Goal: Connect with others: Connect with others

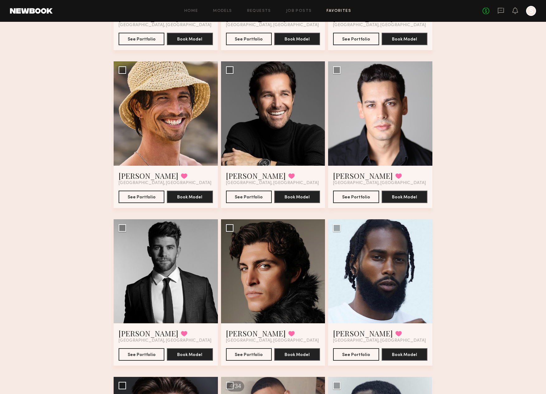
scroll to position [494, 0]
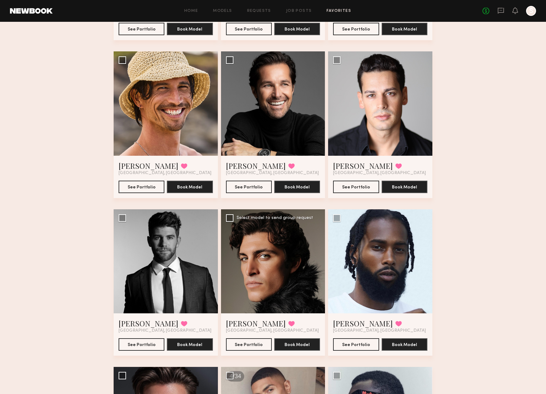
click at [272, 257] on div at bounding box center [273, 261] width 104 height 104
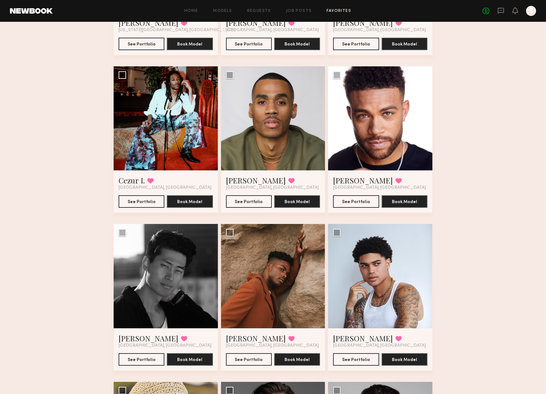
scroll to position [163, 0]
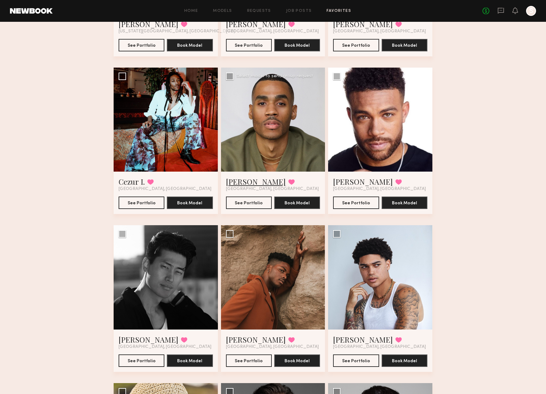
click at [237, 180] on link "[PERSON_NAME]" at bounding box center [256, 181] width 60 height 10
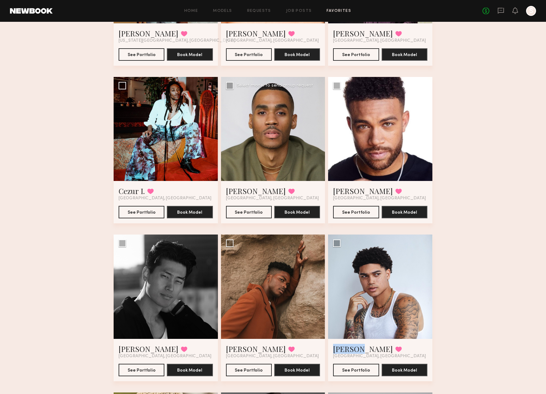
scroll to position [0, 0]
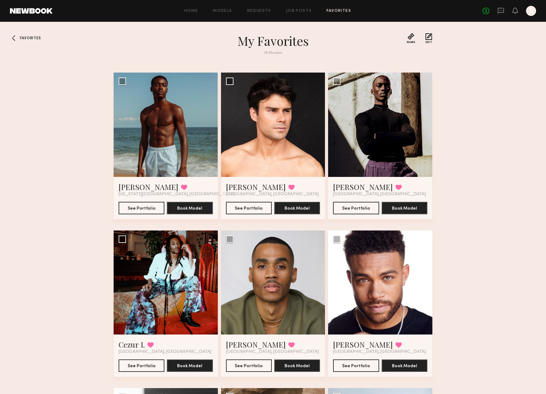
click at [28, 37] on span "Favorites" at bounding box center [30, 38] width 21 height 4
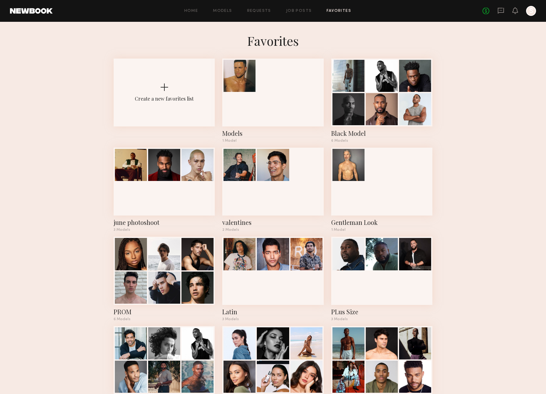
click at [18, 9] on link at bounding box center [31, 11] width 43 height 6
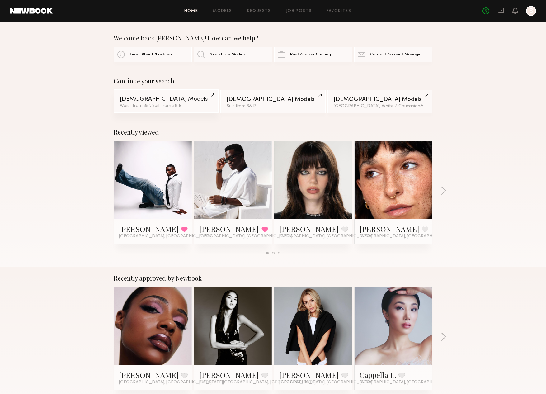
click at [190, 103] on link "Male Models Waist from 38", Suit from 38 R" at bounding box center [166, 101] width 105 height 24
click at [225, 56] on span "Search For Models" at bounding box center [228, 54] width 36 height 4
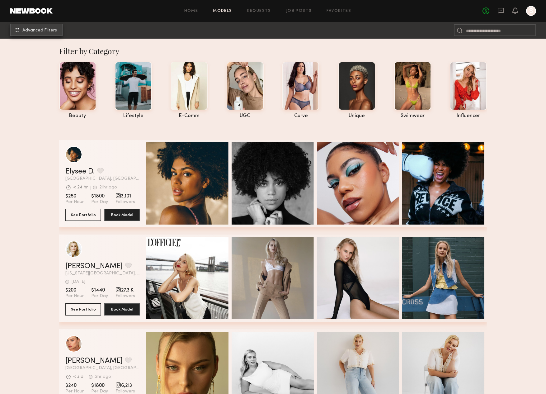
click at [47, 31] on span "Advanced Filters" at bounding box center [39, 30] width 35 height 4
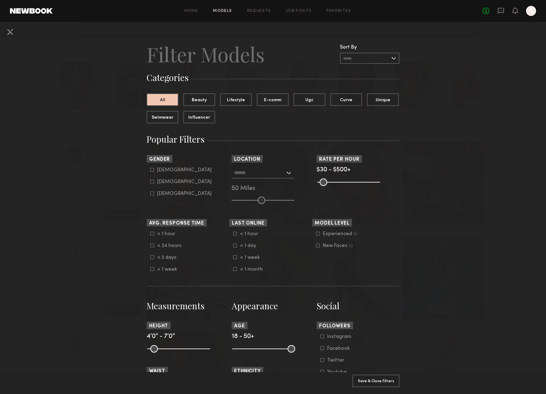
click at [159, 168] on common-framework-checkbox "Male" at bounding box center [189, 170] width 79 height 6
click at [157, 170] on div "Male" at bounding box center [184, 170] width 54 height 4
type input "*"
click at [275, 172] on input "text" at bounding box center [259, 172] width 51 height 11
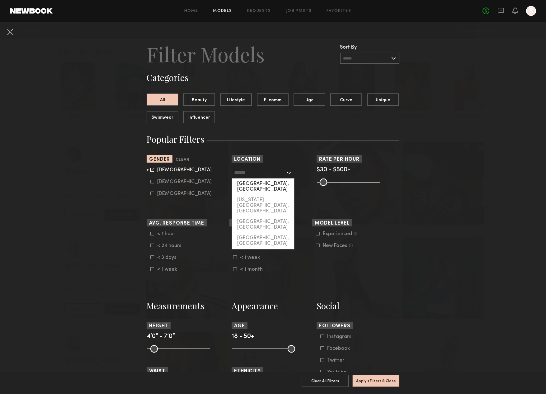
click at [274, 185] on div "Los Angeles, CA" at bounding box center [263, 186] width 62 height 16
type input "**********"
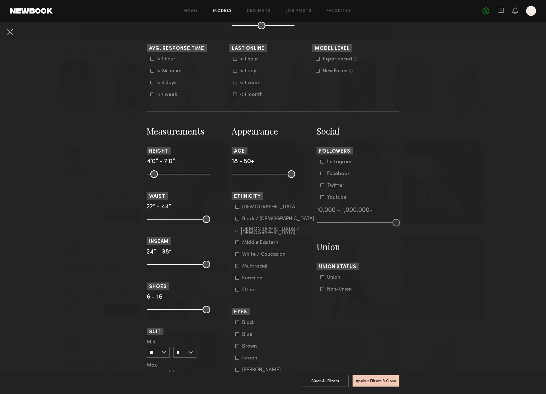
scroll to position [175, 0]
drag, startPoint x: 148, startPoint y: 224, endPoint x: 175, endPoint y: 225, distance: 27.1
type input "**"
click at [175, 222] on input "range" at bounding box center [178, 218] width 63 height 7
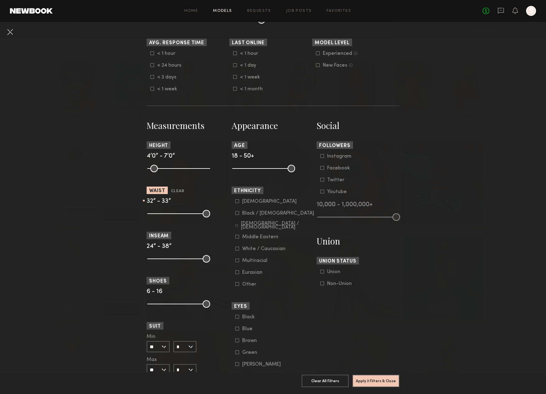
drag, startPoint x: 201, startPoint y: 217, endPoint x: 179, endPoint y: 219, distance: 22.9
click at [179, 217] on input "range" at bounding box center [178, 213] width 63 height 7
type input "**"
click at [182, 217] on input "range" at bounding box center [178, 213] width 63 height 7
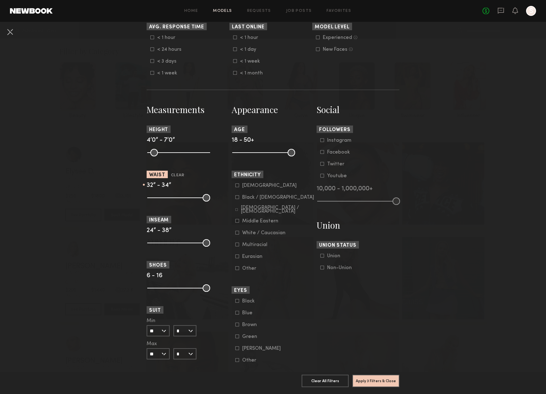
scroll to position [198, 0]
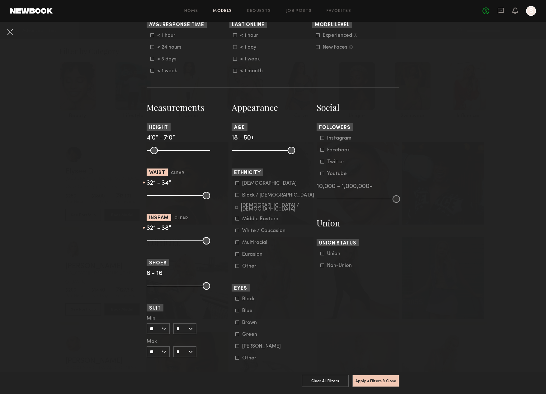
drag, startPoint x: 149, startPoint y: 247, endPoint x: 180, endPoint y: 247, distance: 30.5
type input "**"
click at [180, 244] on input "range" at bounding box center [178, 240] width 63 height 7
drag, startPoint x: 209, startPoint y: 245, endPoint x: 182, endPoint y: 246, distance: 27.7
click at [182, 244] on input "range" at bounding box center [178, 240] width 63 height 7
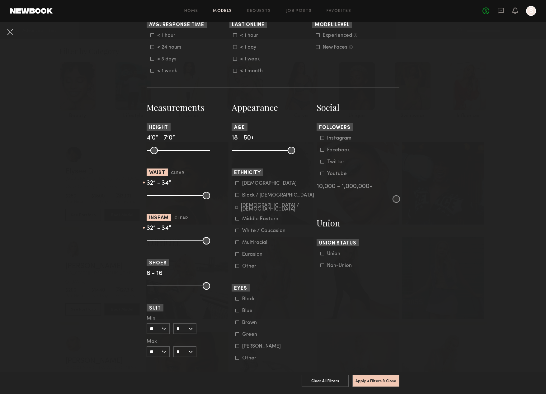
drag, startPoint x: 184, startPoint y: 245, endPoint x: 187, endPoint y: 245, distance: 3.1
type input "**"
click at [187, 244] on input "range" at bounding box center [178, 240] width 63 height 7
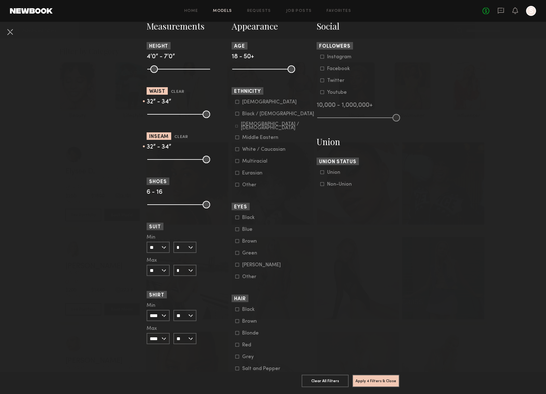
scroll to position [282, 0]
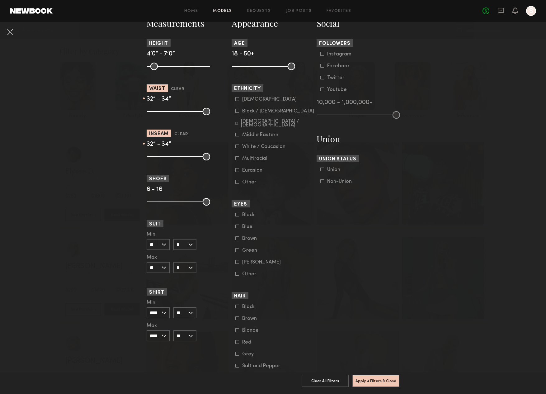
click at [161, 249] on input "**" at bounding box center [158, 244] width 23 height 11
drag, startPoint x: 161, startPoint y: 315, endPoint x: 165, endPoint y: 302, distance: 13.5
click at [161, 313] on div "40" at bounding box center [158, 308] width 22 height 11
type input "**"
drag, startPoint x: 188, startPoint y: 245, endPoint x: 189, endPoint y: 262, distance: 17.1
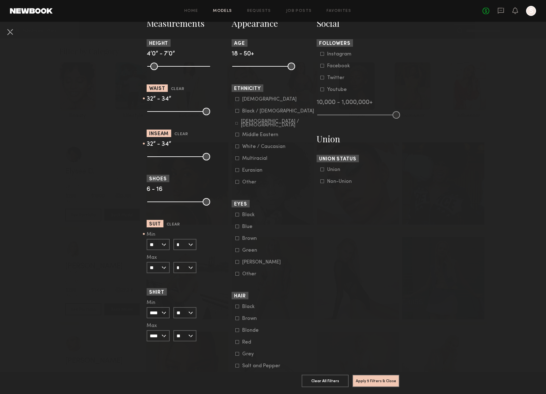
click at [188, 245] on input "*" at bounding box center [184, 244] width 23 height 11
click at [190, 260] on div "R" at bounding box center [185, 255] width 22 height 11
type input "*"
drag, startPoint x: 162, startPoint y: 270, endPoint x: 164, endPoint y: 288, distance: 17.8
click at [163, 270] on input "**" at bounding box center [158, 267] width 23 height 11
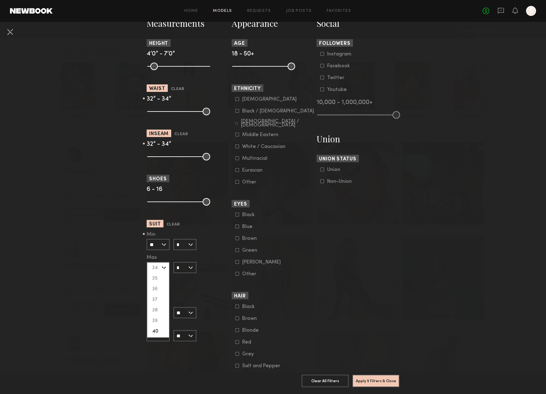
drag, startPoint x: 165, startPoint y: 332, endPoint x: 171, endPoint y: 314, distance: 19.4
click at [164, 332] on div "40" at bounding box center [158, 331] width 22 height 11
type input "**"
drag, startPoint x: 193, startPoint y: 274, endPoint x: 189, endPoint y: 284, distance: 11.5
click at [193, 273] on input "*" at bounding box center [184, 267] width 23 height 11
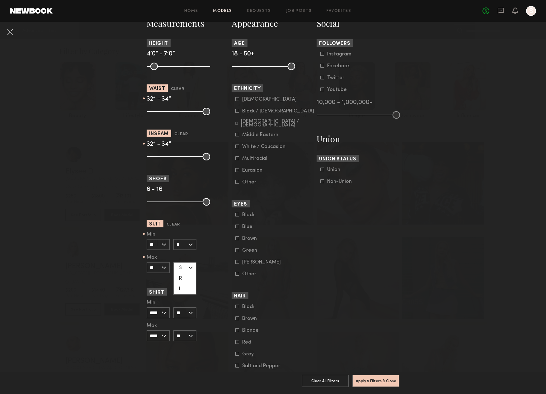
click at [189, 282] on div "R" at bounding box center [185, 278] width 22 height 11
type input "*"
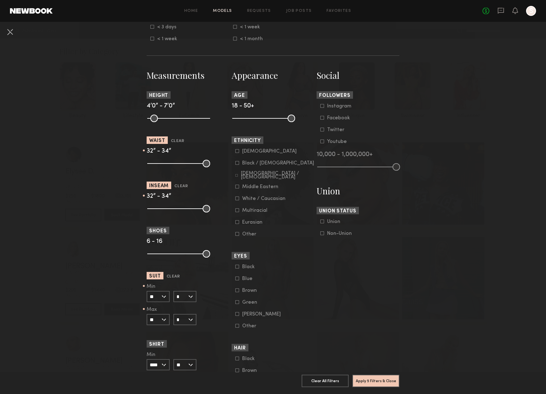
scroll to position [221, 0]
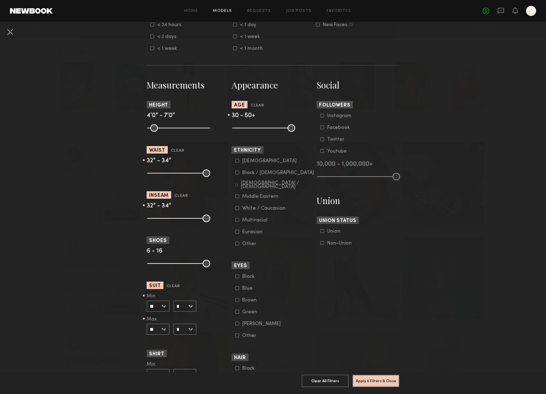
drag, startPoint x: 236, startPoint y: 132, endPoint x: 257, endPoint y: 134, distance: 21.3
type input "**"
click at [257, 132] on input "range" at bounding box center [263, 127] width 63 height 7
drag, startPoint x: 377, startPoint y: 383, endPoint x: 376, endPoint y: 380, distance: 3.9
click at [377, 383] on button "Apply 6 Filters & Close" at bounding box center [375, 380] width 47 height 12
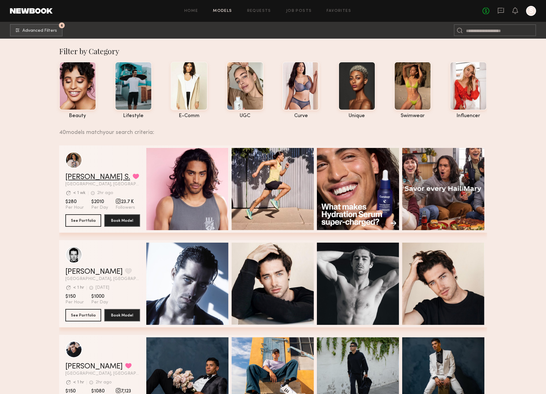
click at [94, 175] on link "Kenan-Eames S." at bounding box center [97, 176] width 65 height 7
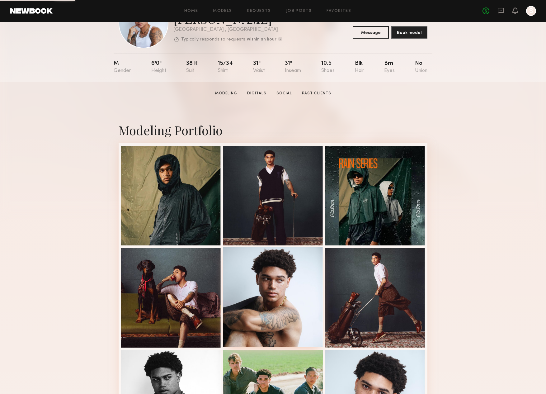
scroll to position [41, 0]
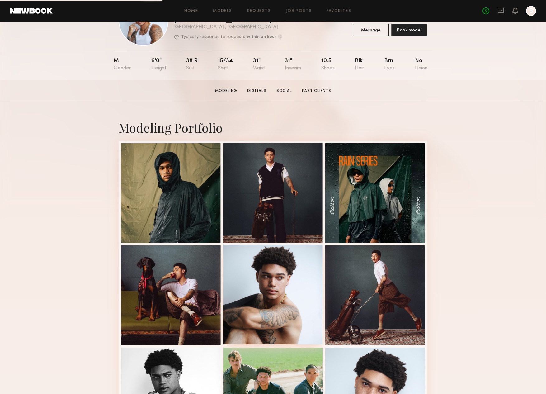
click at [267, 304] on div at bounding box center [273, 295] width 100 height 100
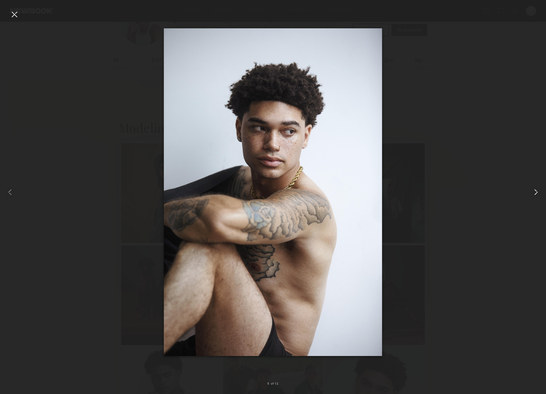
click at [536, 194] on common-icon at bounding box center [536, 192] width 10 height 10
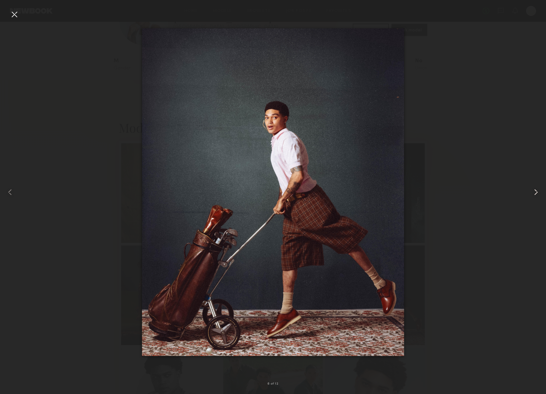
click at [536, 194] on common-icon at bounding box center [536, 192] width 10 height 10
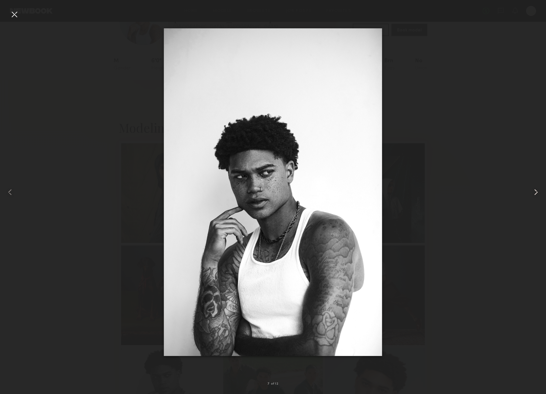
click at [536, 194] on common-icon at bounding box center [536, 192] width 10 height 10
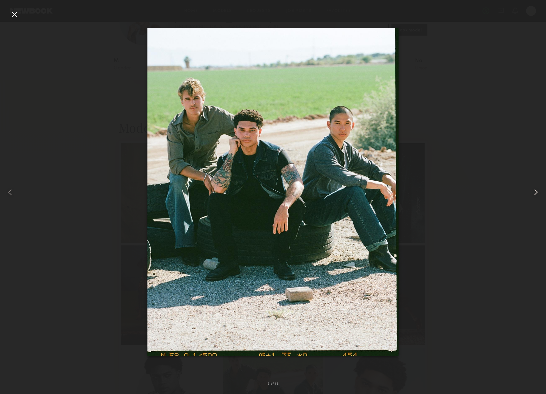
click at [536, 194] on common-icon at bounding box center [536, 192] width 10 height 10
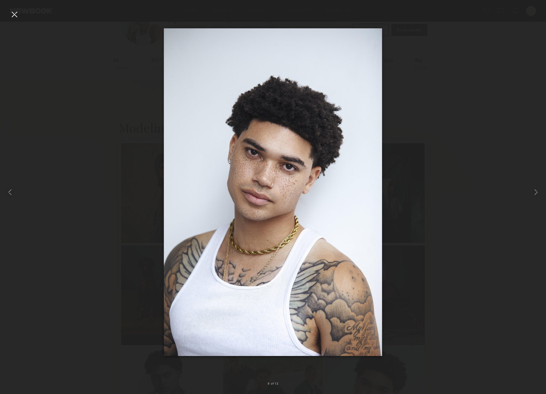
click at [490, 205] on div at bounding box center [273, 192] width 546 height 364
click at [13, 15] on div at bounding box center [14, 14] width 10 height 10
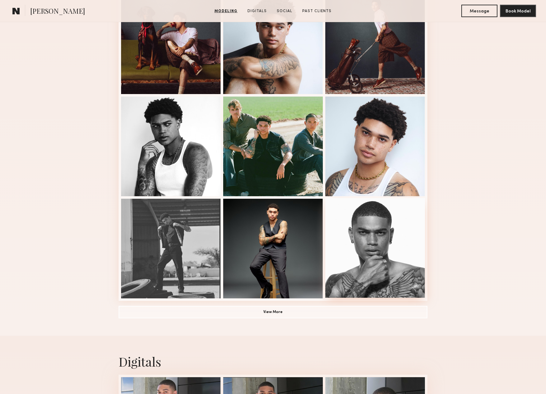
scroll to position [0, 0]
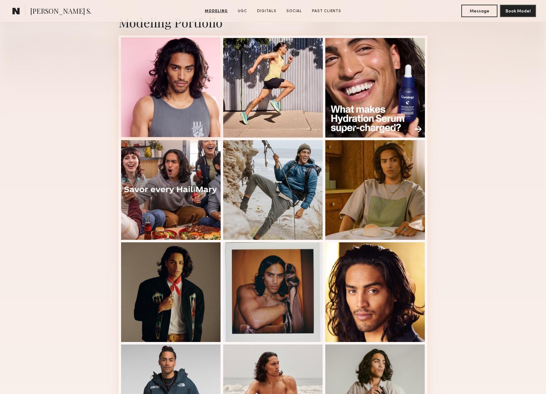
scroll to position [159, 0]
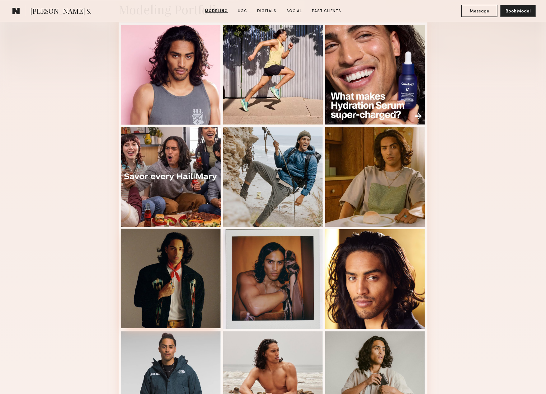
click at [170, 282] on div at bounding box center [171, 278] width 100 height 100
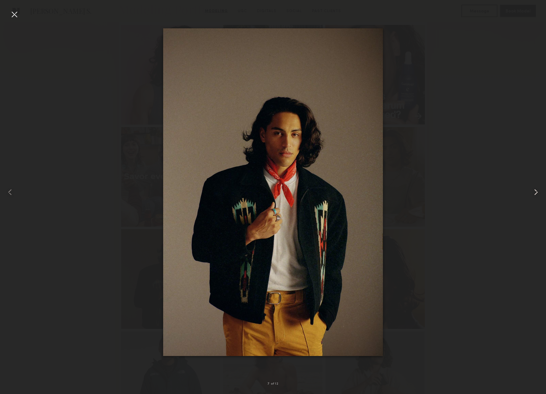
click at [540, 192] on common-icon at bounding box center [536, 192] width 10 height 10
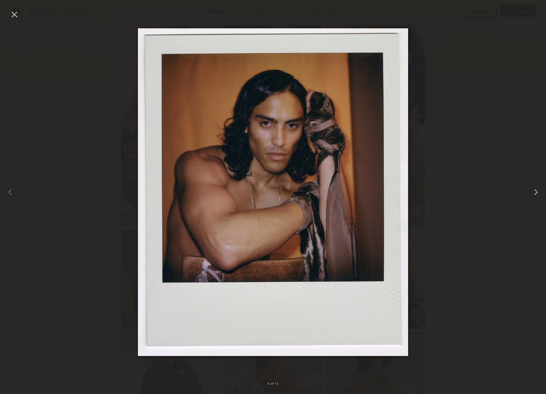
click at [540, 192] on common-icon at bounding box center [536, 192] width 10 height 10
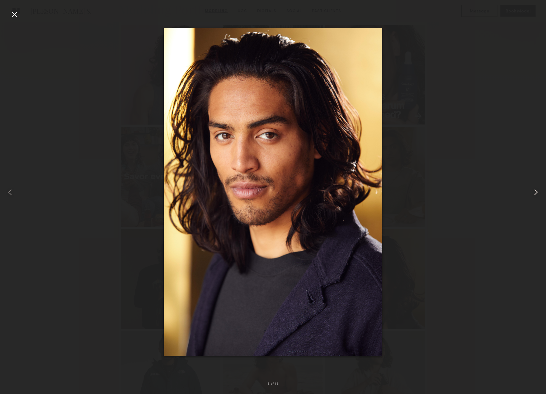
click at [540, 192] on common-icon at bounding box center [536, 192] width 10 height 10
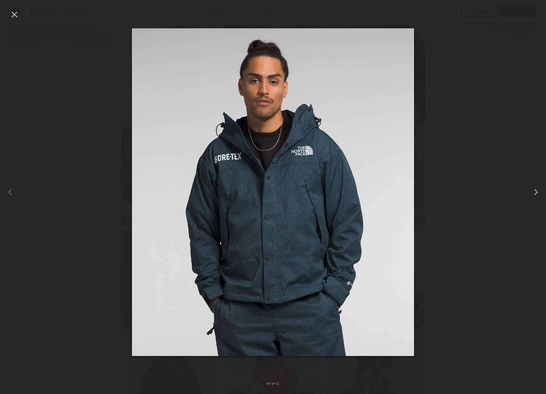
click at [540, 192] on common-icon at bounding box center [536, 192] width 10 height 10
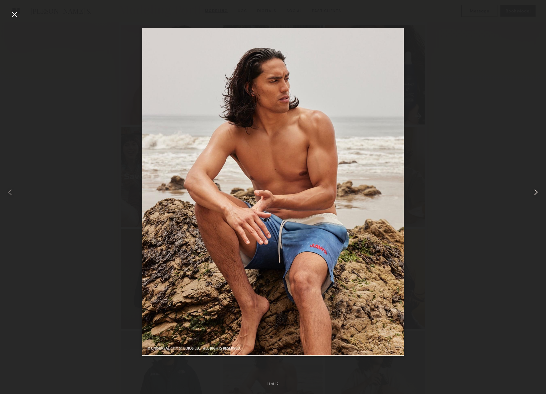
click at [540, 192] on common-icon at bounding box center [536, 192] width 10 height 10
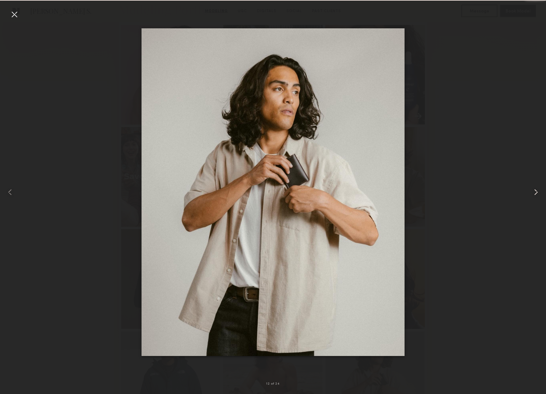
click at [540, 192] on common-icon at bounding box center [536, 192] width 10 height 10
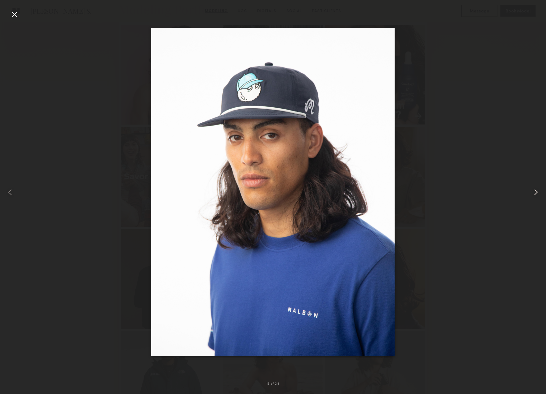
click at [540, 192] on common-icon at bounding box center [536, 192] width 10 height 10
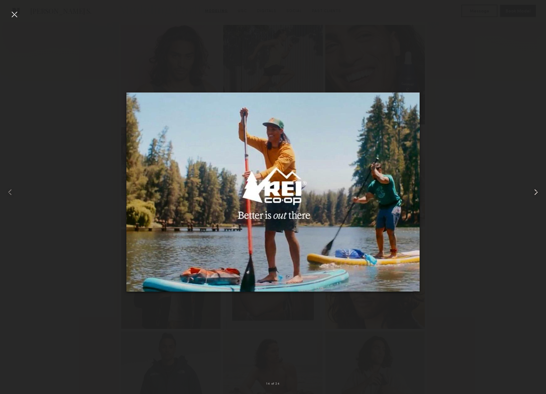
click at [540, 192] on common-icon at bounding box center [536, 192] width 10 height 10
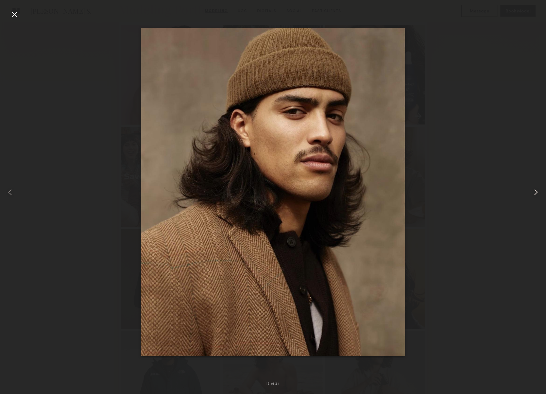
click at [540, 192] on common-icon at bounding box center [536, 192] width 10 height 10
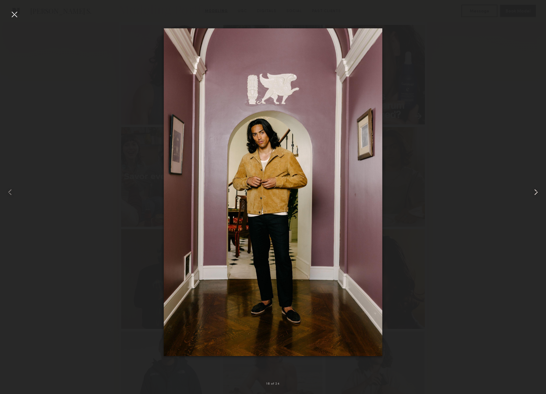
click at [533, 192] on common-icon at bounding box center [536, 192] width 10 height 10
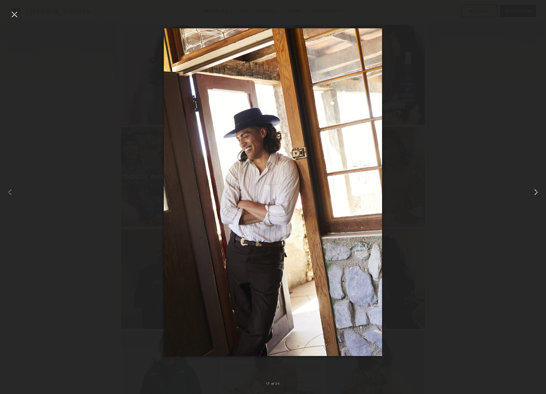
click at [533, 191] on common-icon at bounding box center [536, 192] width 10 height 10
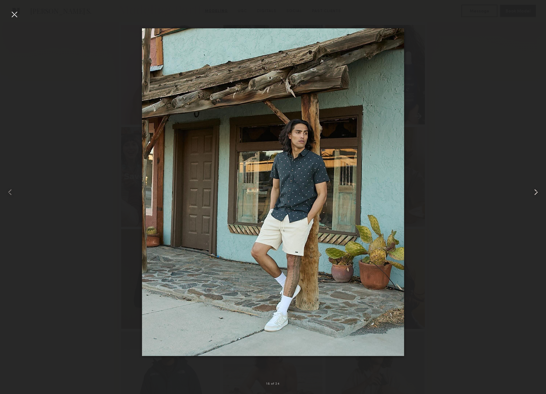
click at [533, 191] on common-icon at bounding box center [536, 192] width 10 height 10
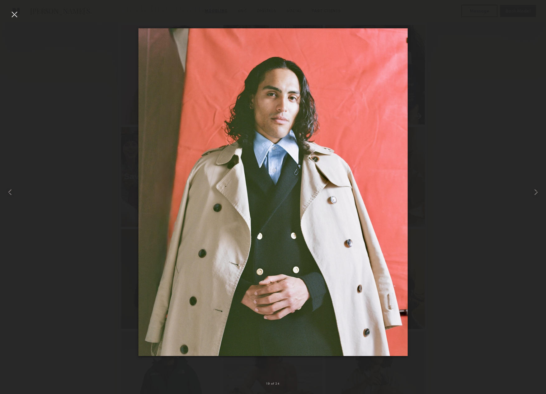
click at [468, 184] on div at bounding box center [273, 192] width 546 height 364
click at [535, 192] on common-icon at bounding box center [536, 192] width 10 height 10
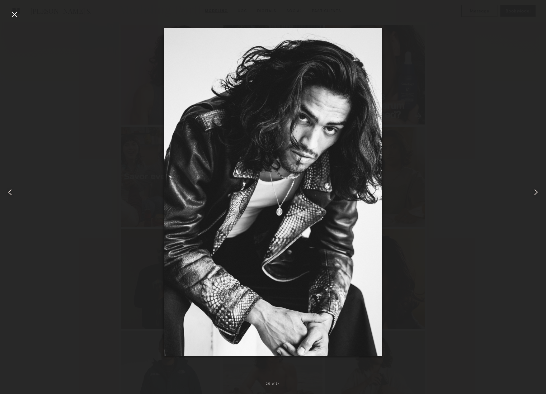
click at [535, 192] on common-icon at bounding box center [536, 192] width 10 height 10
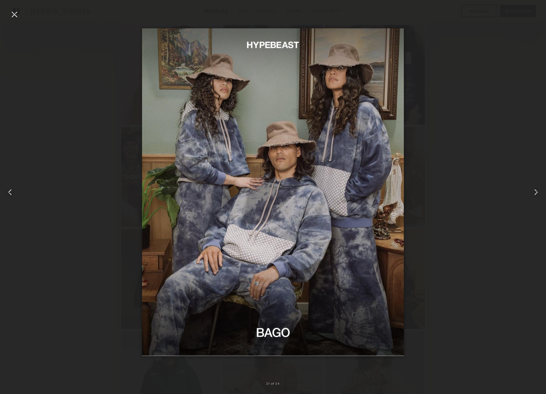
click at [535, 192] on common-icon at bounding box center [536, 192] width 10 height 10
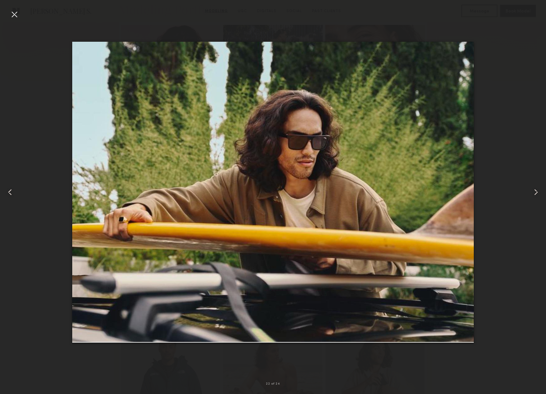
click at [535, 192] on common-icon at bounding box center [536, 192] width 10 height 10
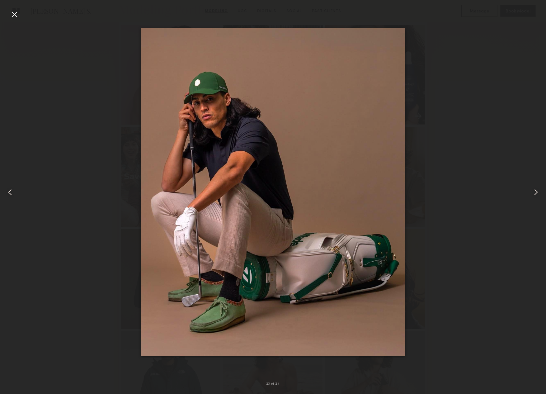
click at [536, 194] on common-icon at bounding box center [536, 192] width 10 height 10
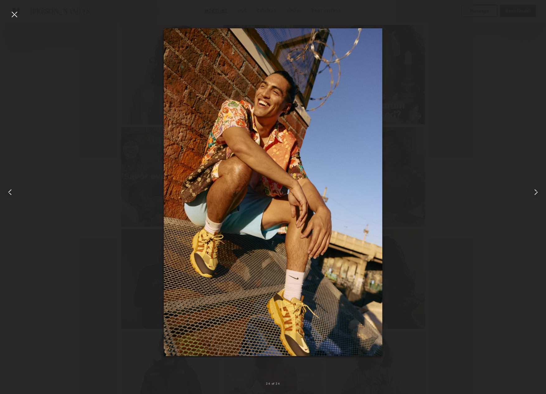
drag, startPoint x: 536, startPoint y: 194, endPoint x: 529, endPoint y: 194, distance: 6.5
click at [536, 194] on common-icon at bounding box center [536, 192] width 10 height 10
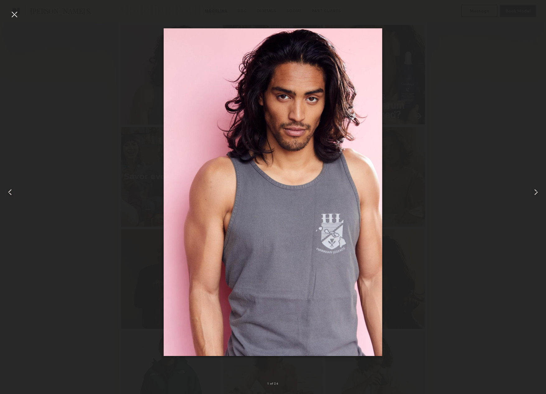
click at [10, 195] on common-icon at bounding box center [10, 192] width 10 height 10
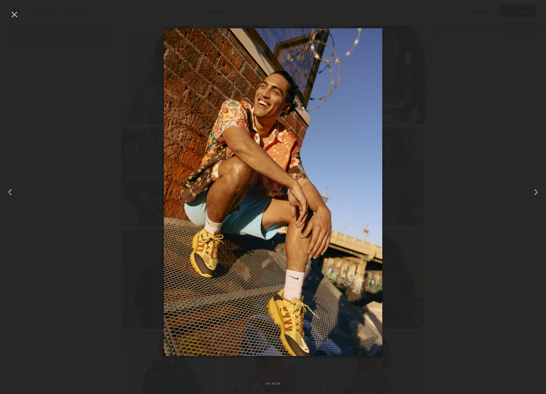
click at [19, 14] on div at bounding box center [11, 192] width 22 height 364
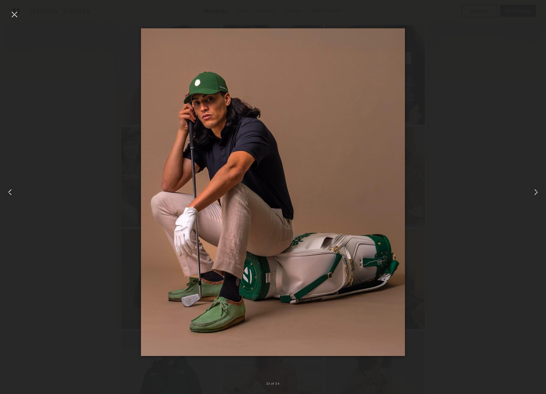
click at [9, 12] on div at bounding box center [11, 192] width 22 height 364
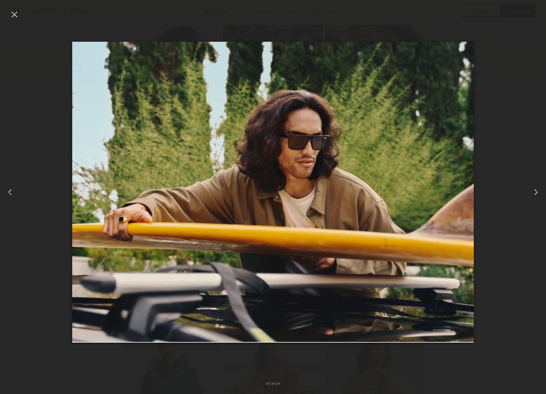
drag, startPoint x: 13, startPoint y: 12, endPoint x: 19, endPoint y: 14, distance: 6.9
click at [13, 12] on div at bounding box center [14, 14] width 10 height 10
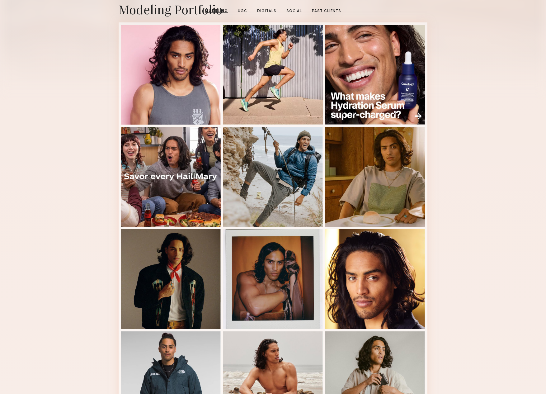
scroll to position [0, 0]
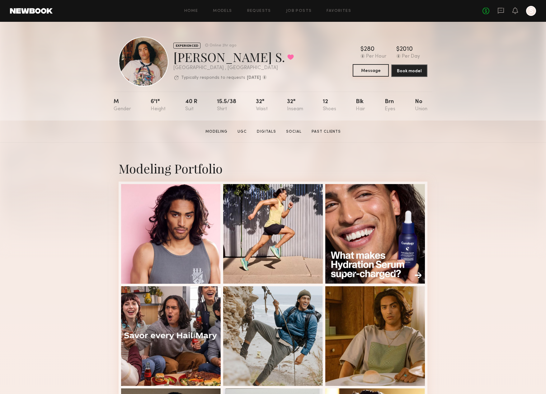
click at [369, 72] on button "Message" at bounding box center [371, 70] width 36 height 12
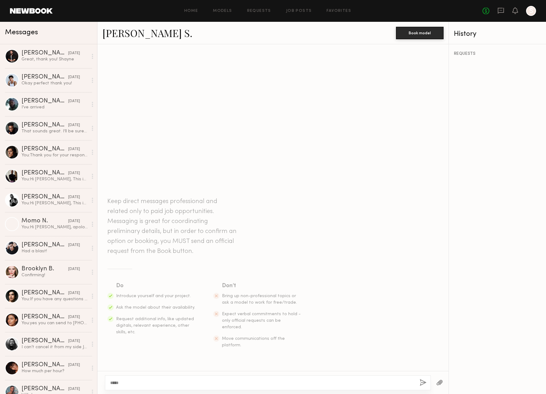
type textarea "*****"
click at [58, 200] on div "[PERSON_NAME]" at bounding box center [44, 197] width 47 height 6
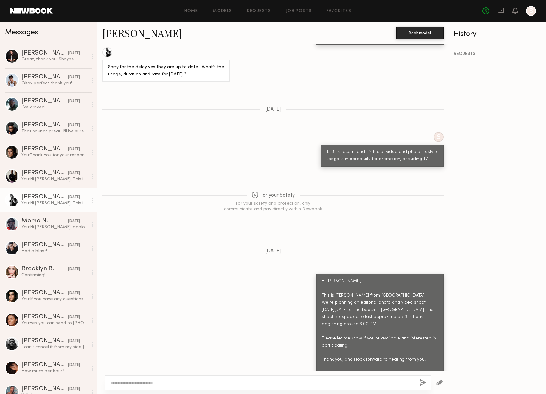
scroll to position [507, 0]
click at [378, 300] on div "Hi [PERSON_NAME], This is [PERSON_NAME] from [GEOGRAPHIC_DATA]. We’re planning …" at bounding box center [380, 328] width 116 height 100
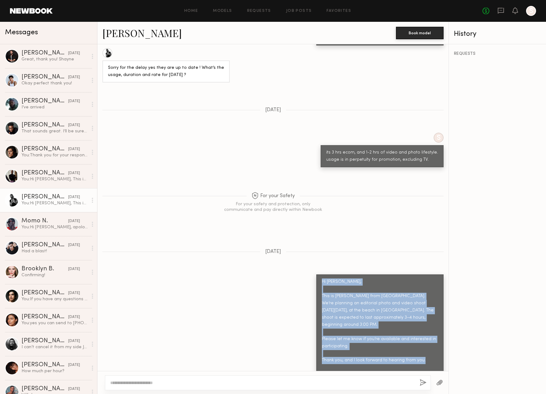
drag, startPoint x: 321, startPoint y: 263, endPoint x: 382, endPoint y: 358, distance: 112.7
click at [382, 358] on div "Hi [PERSON_NAME], This is [PERSON_NAME] from [GEOGRAPHIC_DATA]. We’re planning …" at bounding box center [379, 328] width 127 height 108
copy div "Hi Matthew, This is Anastasia from BarabasMen. We’re planning an editorial phot…"
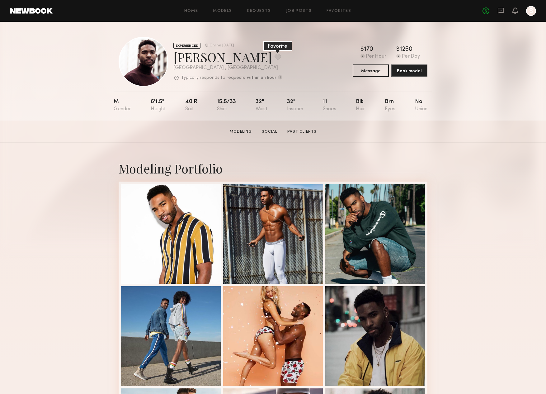
click at [274, 57] on button at bounding box center [277, 57] width 7 height 6
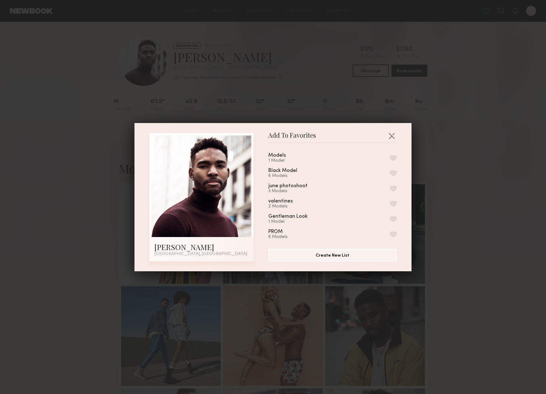
click at [396, 173] on button "button" at bounding box center [393, 173] width 7 height 6
click at [393, 135] on button "button" at bounding box center [391, 136] width 10 height 10
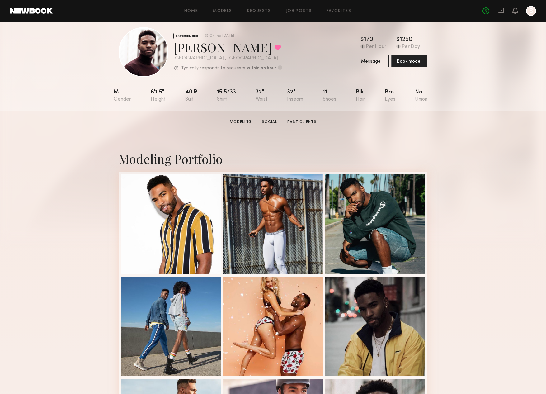
scroll to position [10, 0]
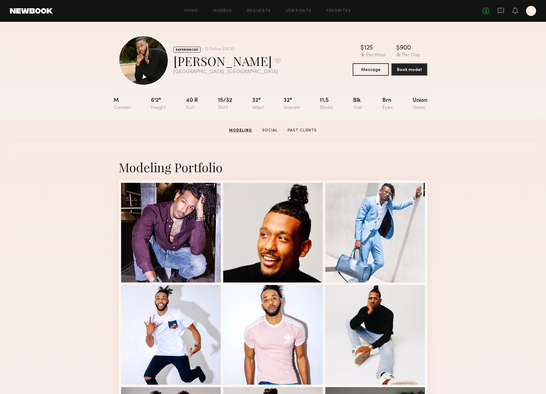
scroll to position [4, 0]
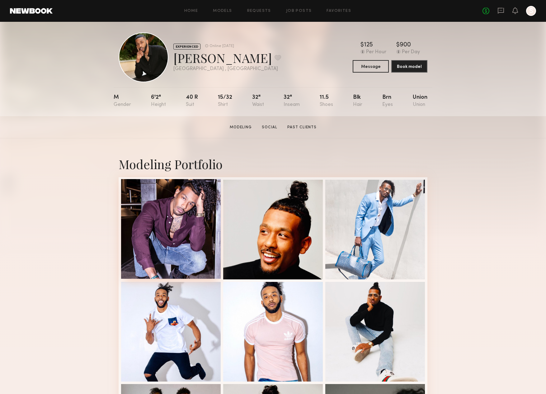
click at [178, 229] on div at bounding box center [171, 229] width 100 height 100
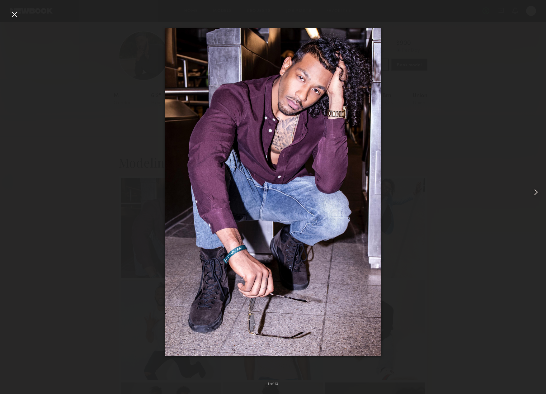
click at [535, 192] on common-icon at bounding box center [536, 192] width 10 height 10
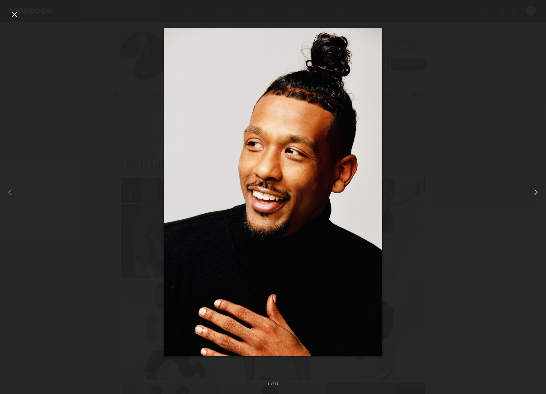
scroll to position [4, 0]
click at [535, 192] on common-icon at bounding box center [536, 192] width 10 height 10
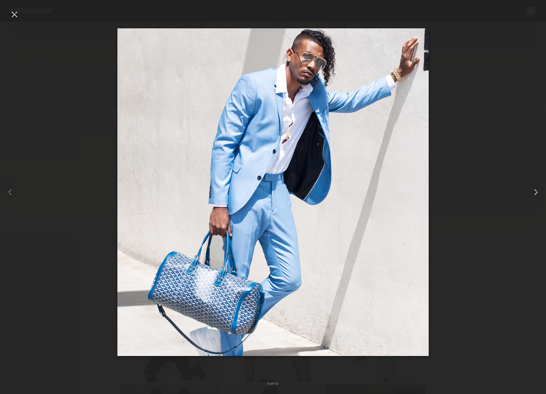
click at [535, 192] on common-icon at bounding box center [536, 192] width 10 height 10
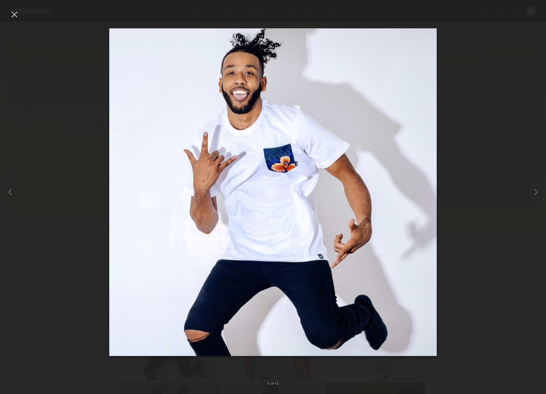
scroll to position [7, 0]
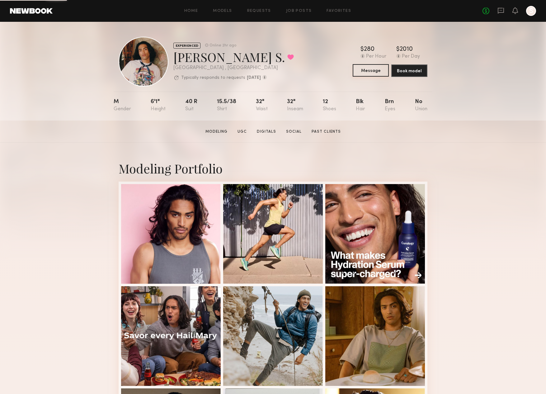
drag, startPoint x: 372, startPoint y: 71, endPoint x: 379, endPoint y: 70, distance: 7.0
click at [372, 71] on button "Message" at bounding box center [371, 70] width 36 height 12
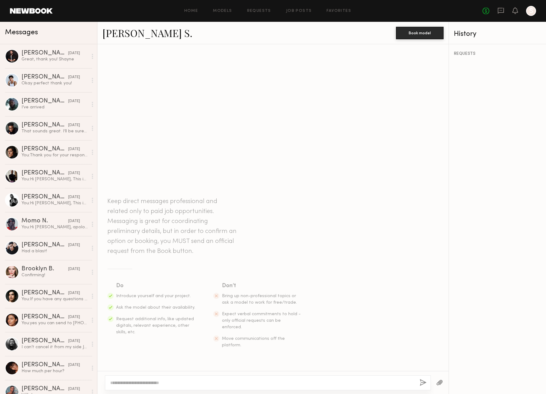
click at [121, 382] on textarea at bounding box center [262, 382] width 304 height 6
click at [125, 382] on textarea at bounding box center [262, 382] width 304 height 6
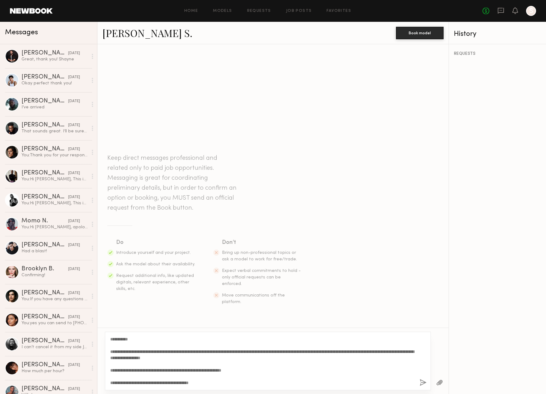
drag, startPoint x: 133, startPoint y: 339, endPoint x: 115, endPoint y: 340, distance: 18.1
click at [115, 340] on textarea "**********" at bounding box center [262, 361] width 304 height 50
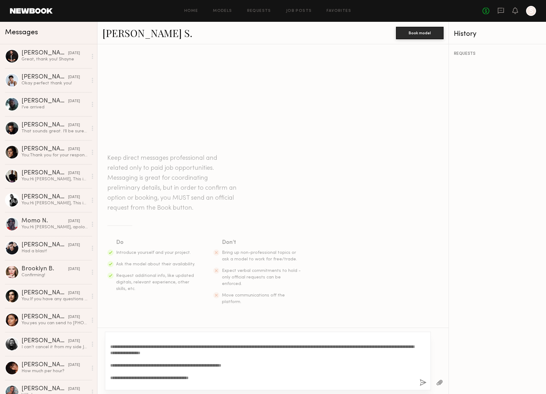
drag, startPoint x: 299, startPoint y: 346, endPoint x: 326, endPoint y: 345, distance: 26.8
click at [326, 345] on textarea "**********" at bounding box center [262, 361] width 304 height 50
drag, startPoint x: 310, startPoint y: 347, endPoint x: 369, endPoint y: 392, distance: 74.4
click at [349, 346] on textarea "**********" at bounding box center [262, 361] width 304 height 50
drag, startPoint x: 197, startPoint y: 352, endPoint x: 183, endPoint y: 353, distance: 14.4
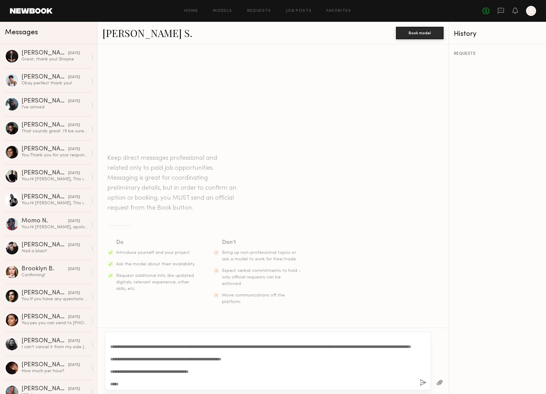
click at [183, 353] on textarea "**********" at bounding box center [262, 361] width 304 height 50
click at [224, 349] on textarea "**********" at bounding box center [262, 361] width 304 height 50
click at [224, 353] on textarea "**********" at bounding box center [262, 361] width 304 height 50
click at [303, 345] on textarea "**********" at bounding box center [262, 361] width 304 height 50
click at [302, 346] on textarea "**********" at bounding box center [262, 361] width 304 height 50
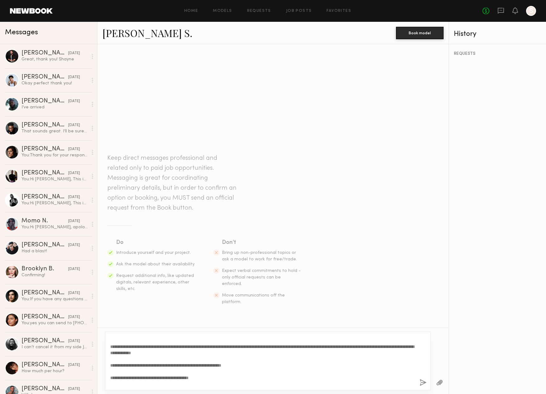
click at [309, 345] on textarea "**********" at bounding box center [262, 361] width 304 height 50
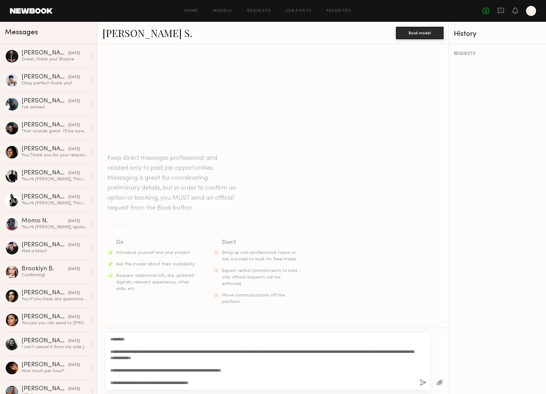
drag, startPoint x: 220, startPoint y: 379, endPoint x: 99, endPoint y: 336, distance: 128.3
click at [98, 336] on div "**********" at bounding box center [272, 360] width 351 height 66
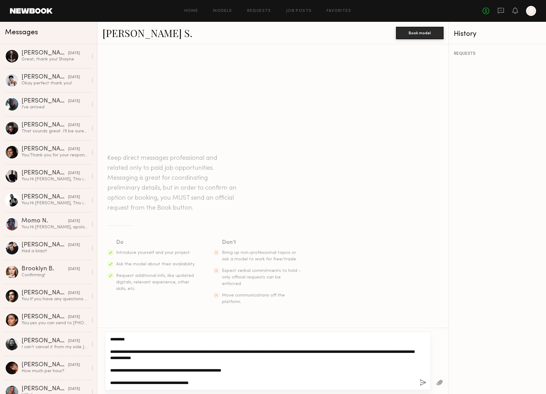
paste textarea "**********"
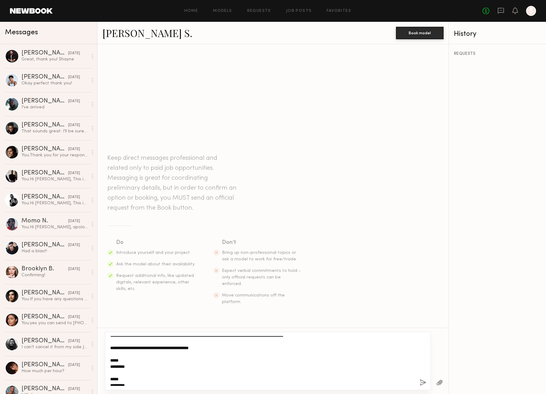
scroll to position [37, 0]
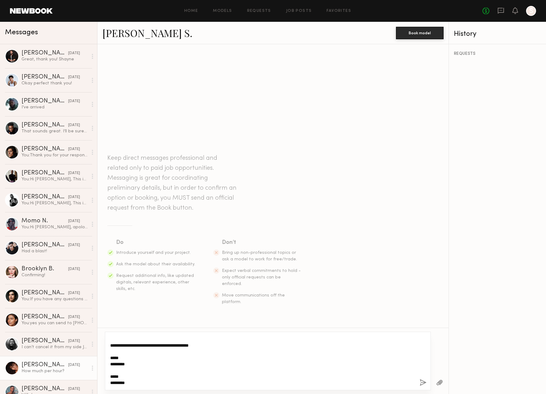
drag, startPoint x: 148, startPoint y: 382, endPoint x: 93, endPoint y: 369, distance: 56.2
click at [94, 369] on div "Messages [PERSON_NAME] [DATE] Great, thank you! [PERSON_NAME] [PERSON_NAME] [DA…" at bounding box center [273, 208] width 546 height 372
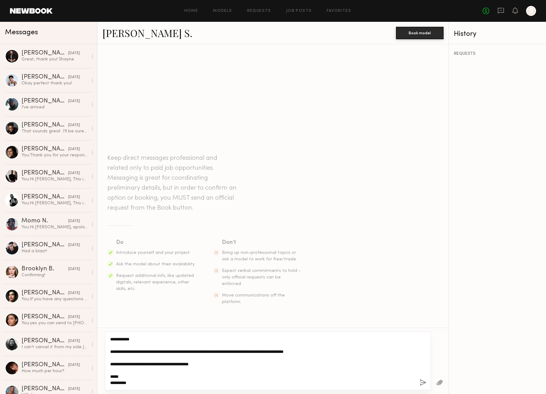
scroll to position [0, 0]
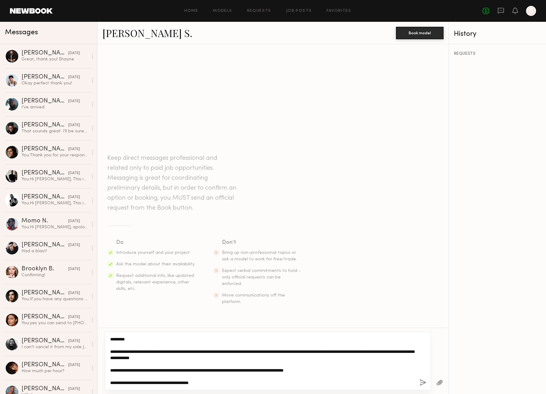
type textarea "**********"
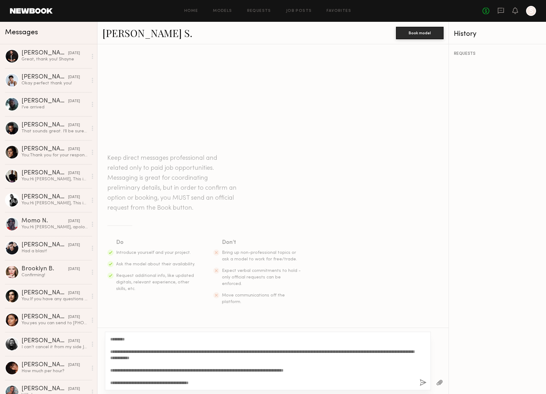
click at [423, 381] on button "button" at bounding box center [422, 383] width 7 height 8
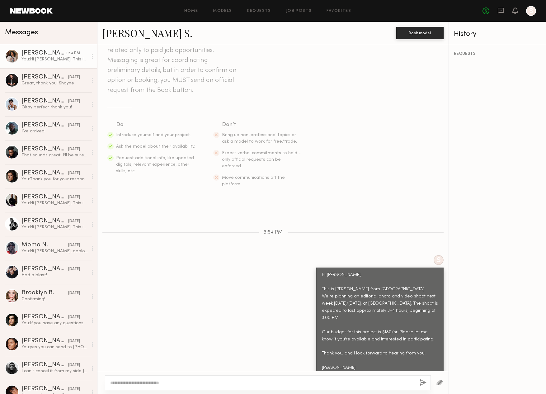
click at [45, 63] on link "[PERSON_NAME] S. 3:54 PM You: Hi [PERSON_NAME], This is [PERSON_NAME] from [GEO…" at bounding box center [48, 56] width 97 height 24
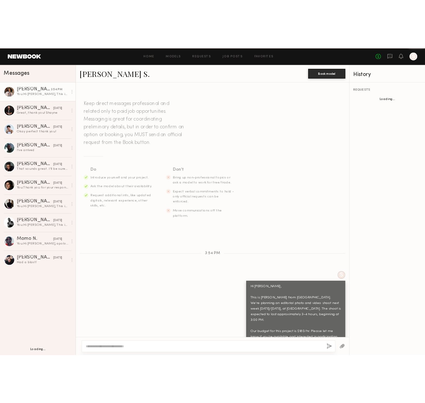
scroll to position [31, 0]
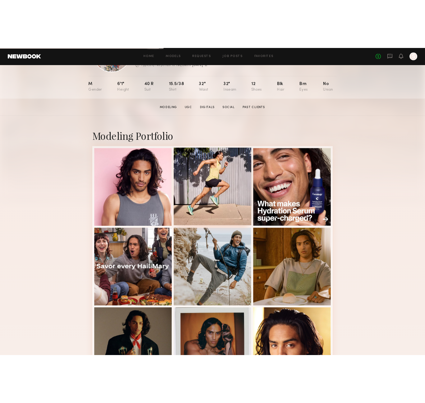
scroll to position [64, 0]
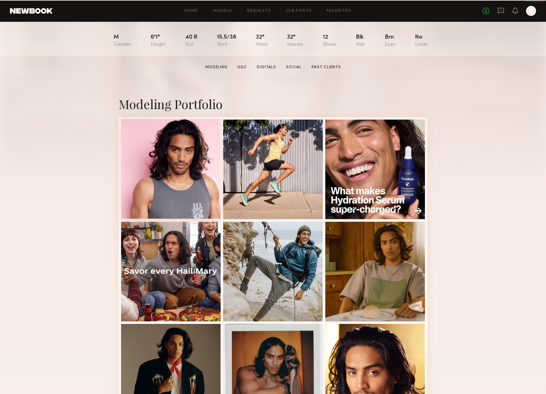
click at [199, 164] on div at bounding box center [171, 169] width 100 height 100
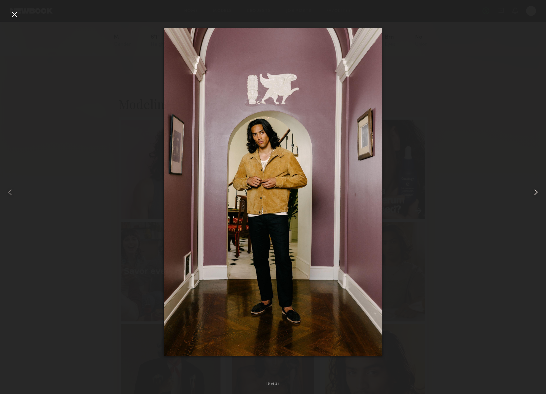
click at [537, 191] on common-icon at bounding box center [536, 192] width 10 height 10
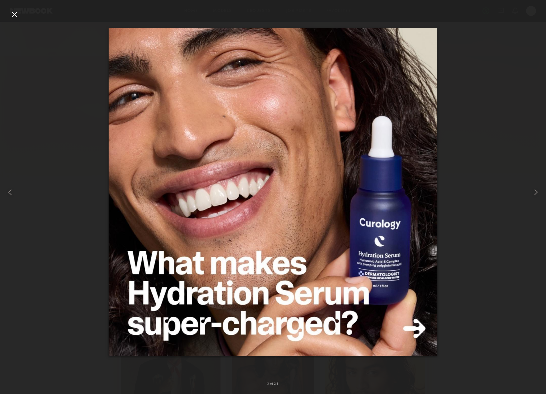
drag, startPoint x: 13, startPoint y: 14, endPoint x: 6, endPoint y: 4, distance: 12.1
click at [7, 6] on div "3 of 24" at bounding box center [273, 197] width 546 height 394
click at [13, 11] on div at bounding box center [14, 14] width 10 height 10
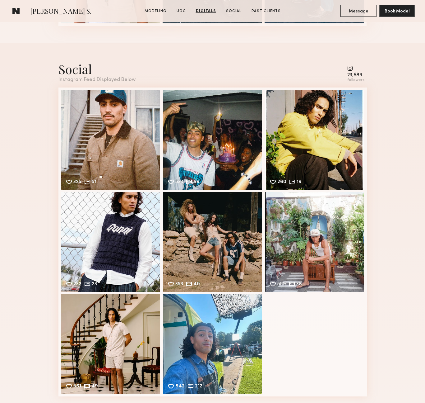
scroll to position [1959, 0]
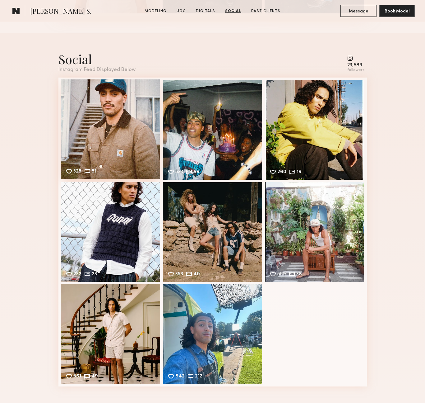
click at [117, 127] on div "325 51 Likes & comments displayed to show model’s engagement" at bounding box center [111, 129] width 100 height 100
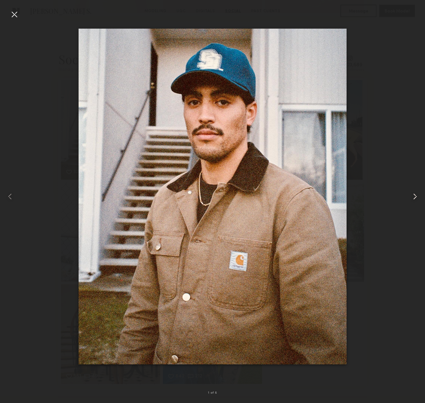
click at [417, 202] on div at bounding box center [416, 196] width 17 height 373
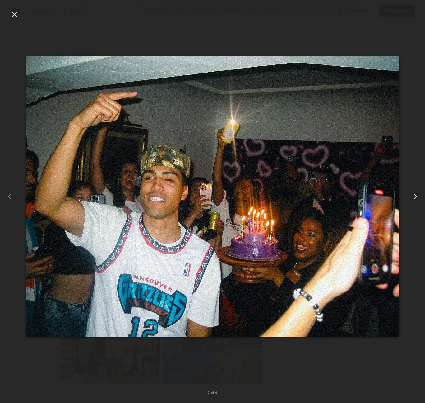
click at [417, 201] on common-icon at bounding box center [415, 196] width 10 height 10
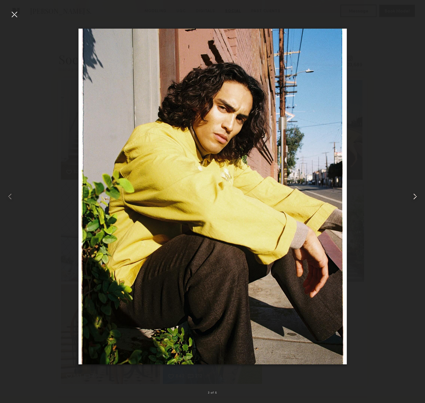
click at [417, 201] on common-icon at bounding box center [415, 196] width 10 height 10
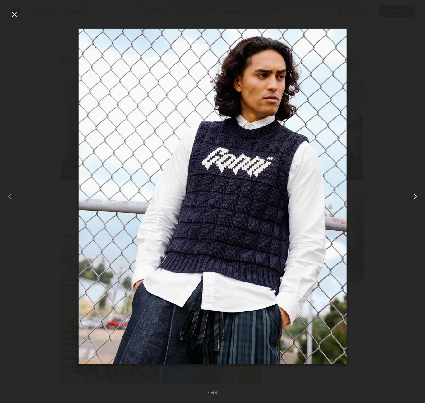
click at [417, 200] on common-icon at bounding box center [415, 196] width 10 height 10
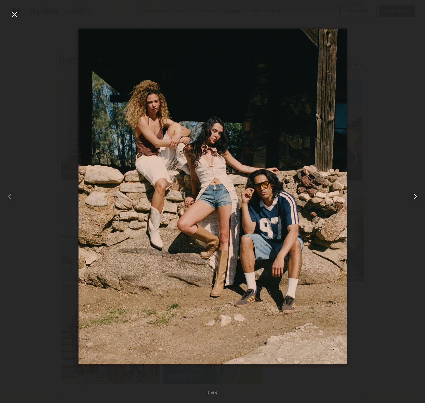
click at [417, 200] on common-icon at bounding box center [415, 196] width 10 height 10
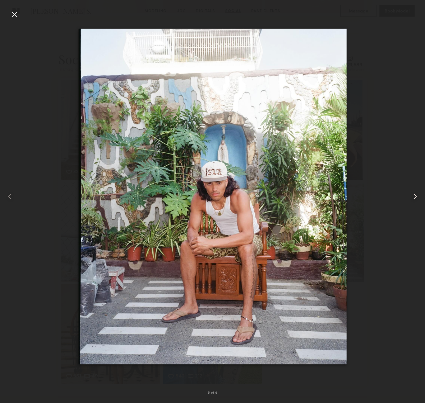
click at [417, 200] on common-icon at bounding box center [415, 196] width 10 height 10
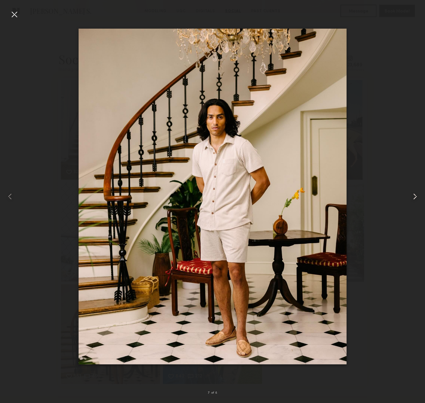
click at [417, 200] on common-icon at bounding box center [415, 196] width 10 height 10
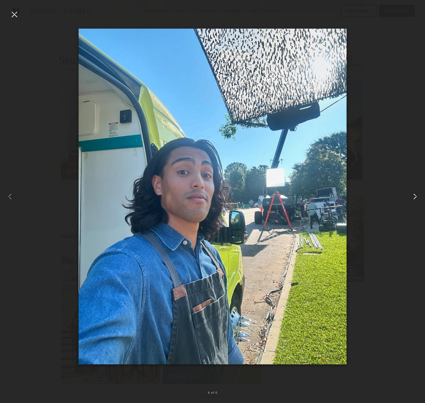
click at [417, 200] on common-icon at bounding box center [415, 196] width 10 height 10
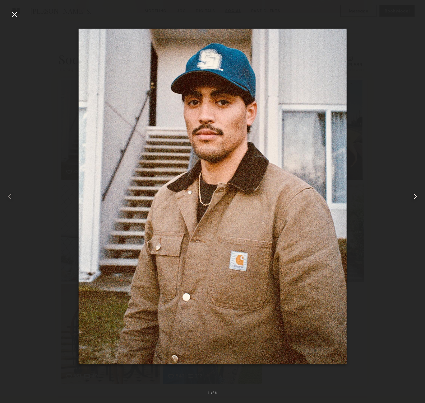
click at [417, 200] on common-icon at bounding box center [415, 196] width 10 height 10
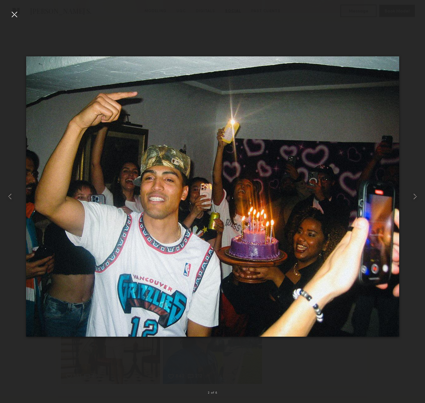
click at [15, 13] on div at bounding box center [14, 14] width 10 height 10
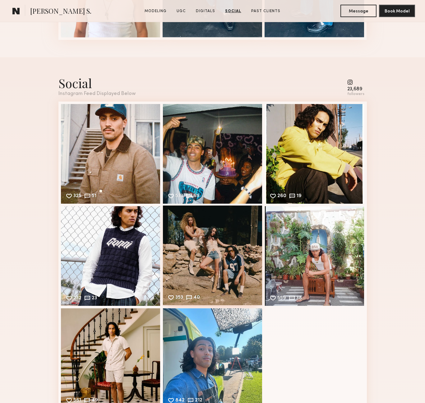
scroll to position [1937, 0]
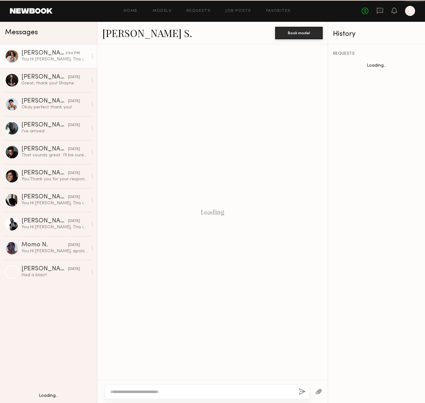
scroll to position [90, 0]
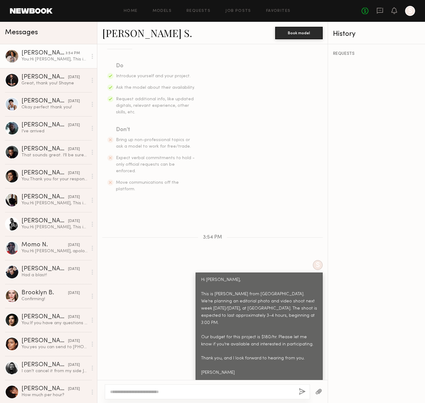
type textarea "*"
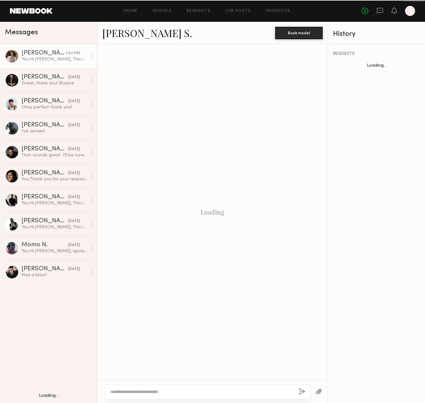
scroll to position [90, 0]
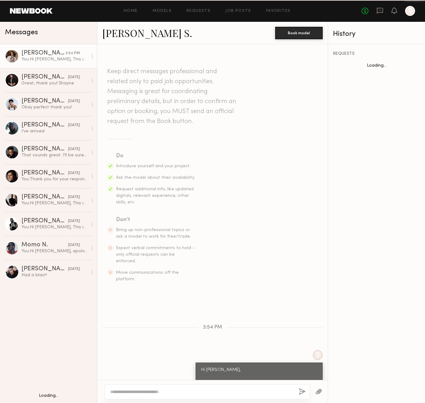
scroll to position [90, 0]
